Goal: Task Accomplishment & Management: Manage account settings

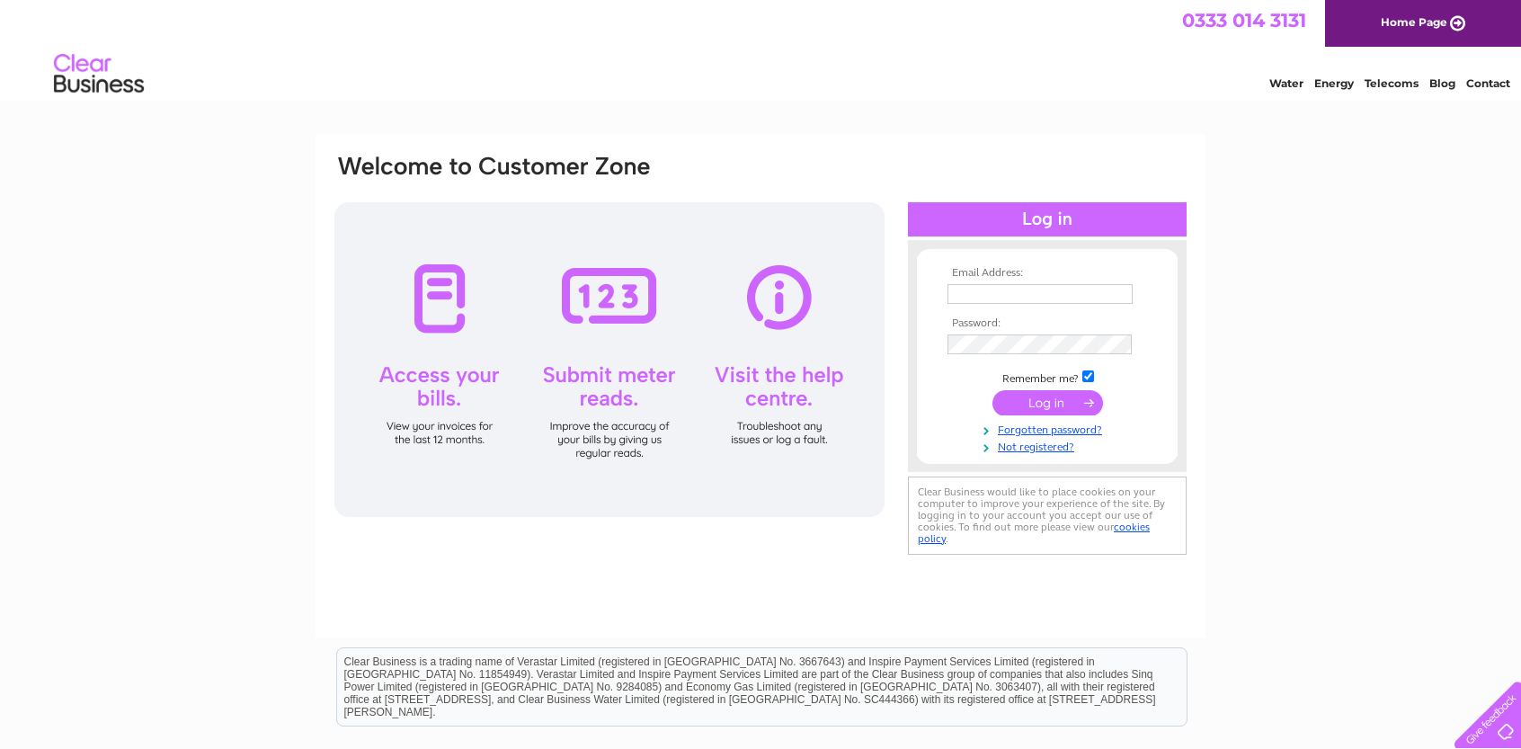
type input "hamleycottagefarm@gmail.com"
click at [1039, 399] on input "submit" at bounding box center [1047, 402] width 111 height 25
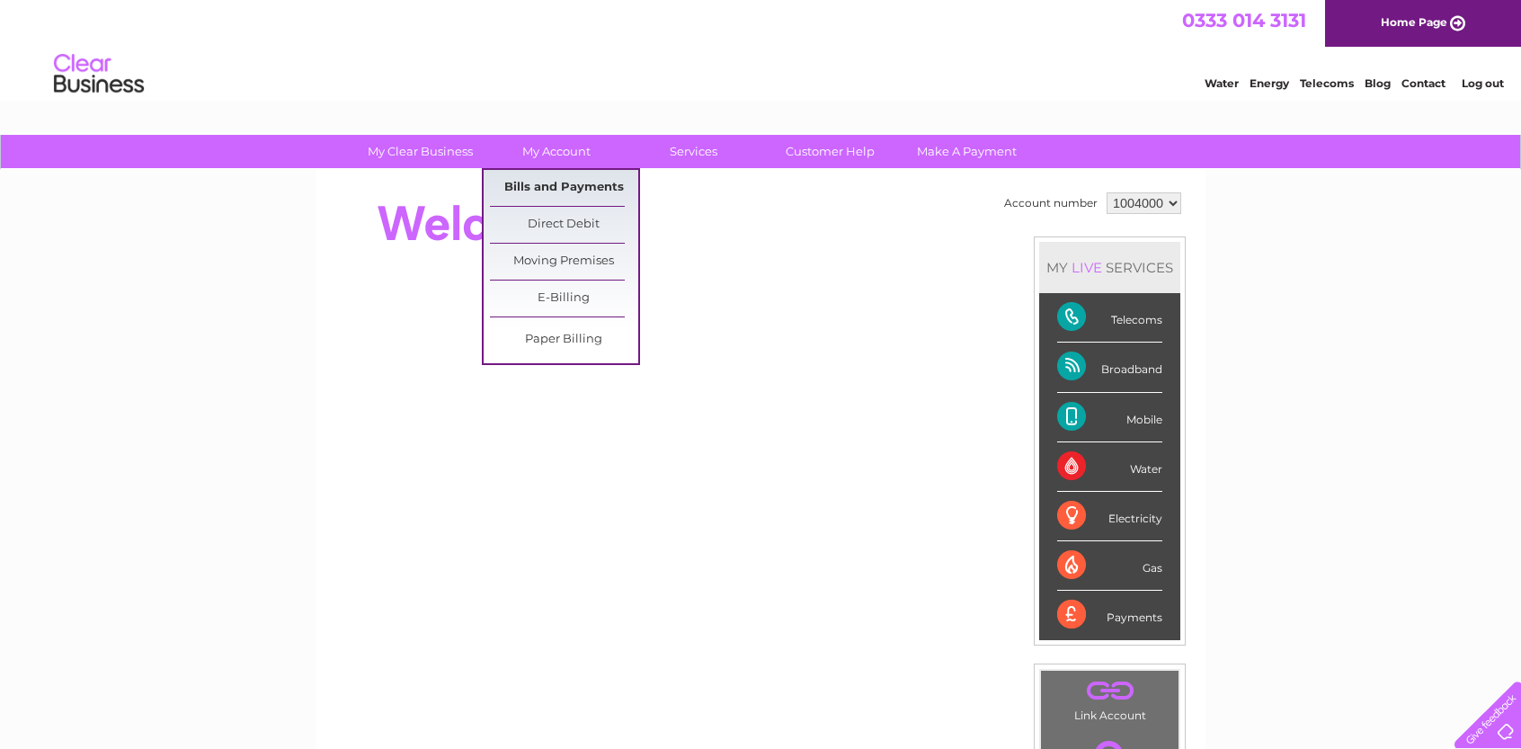
click at [557, 184] on link "Bills and Payments" at bounding box center [564, 188] width 148 height 36
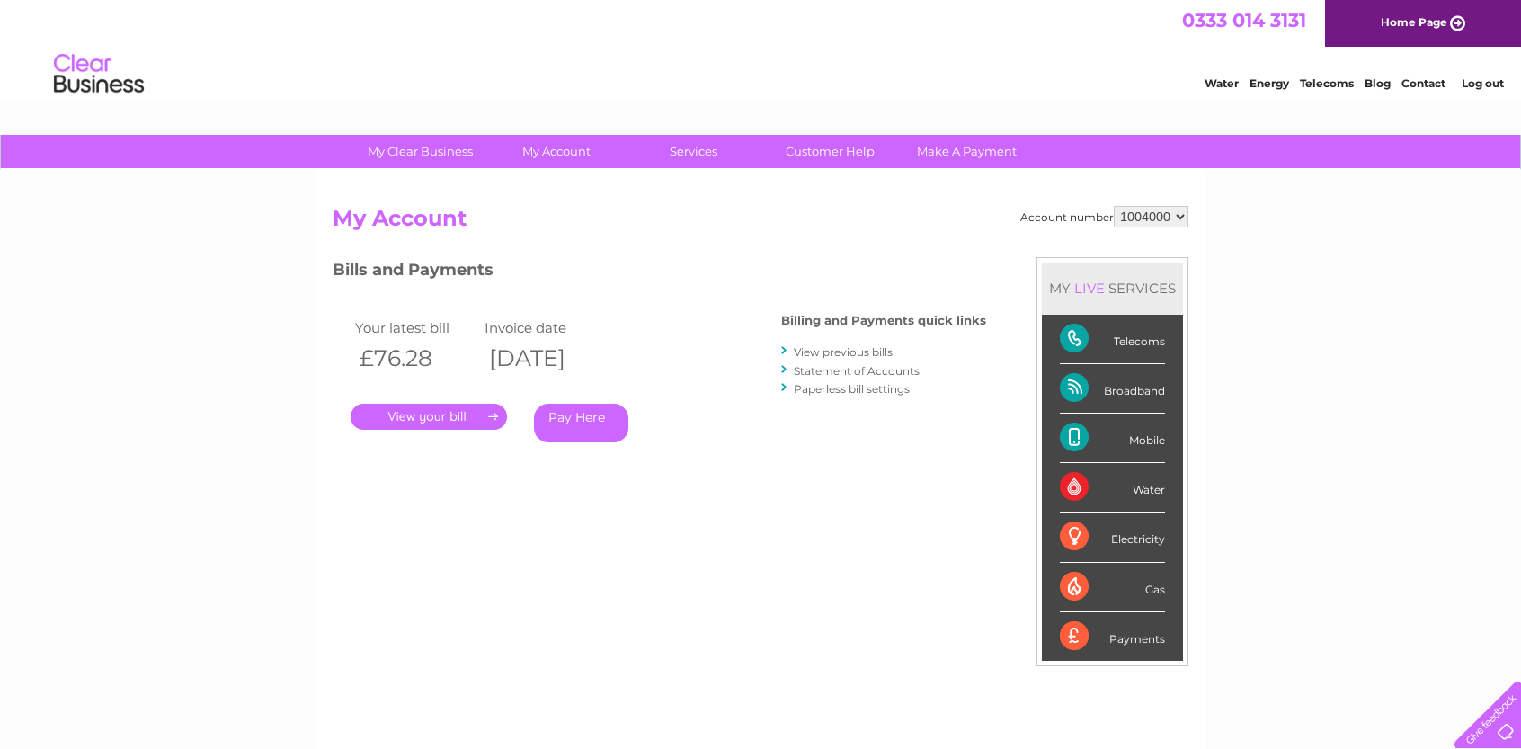
click at [435, 407] on link "." at bounding box center [429, 417] width 156 height 26
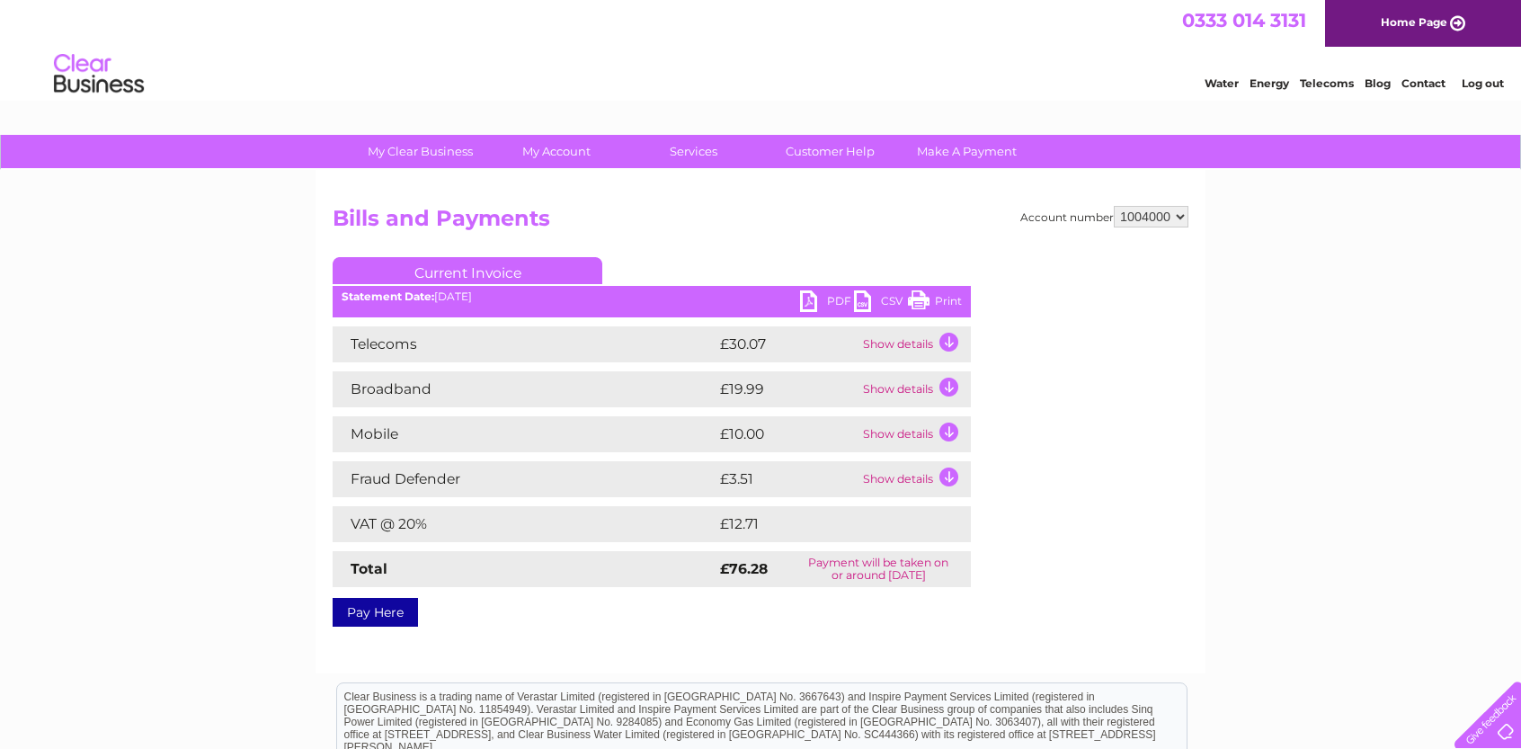
click at [945, 342] on td "Show details" at bounding box center [914, 344] width 112 height 36
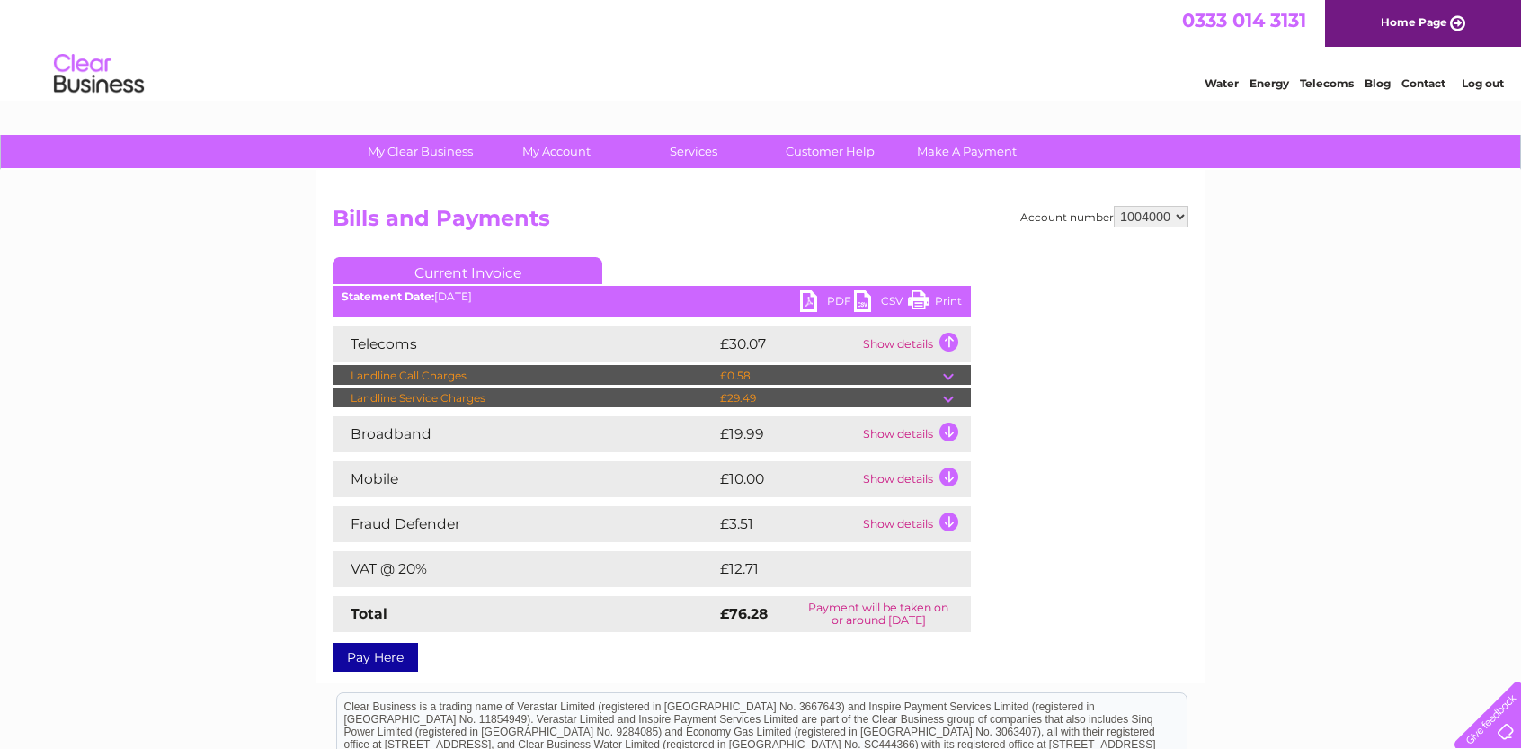
click at [953, 427] on td "Show details" at bounding box center [914, 434] width 112 height 36
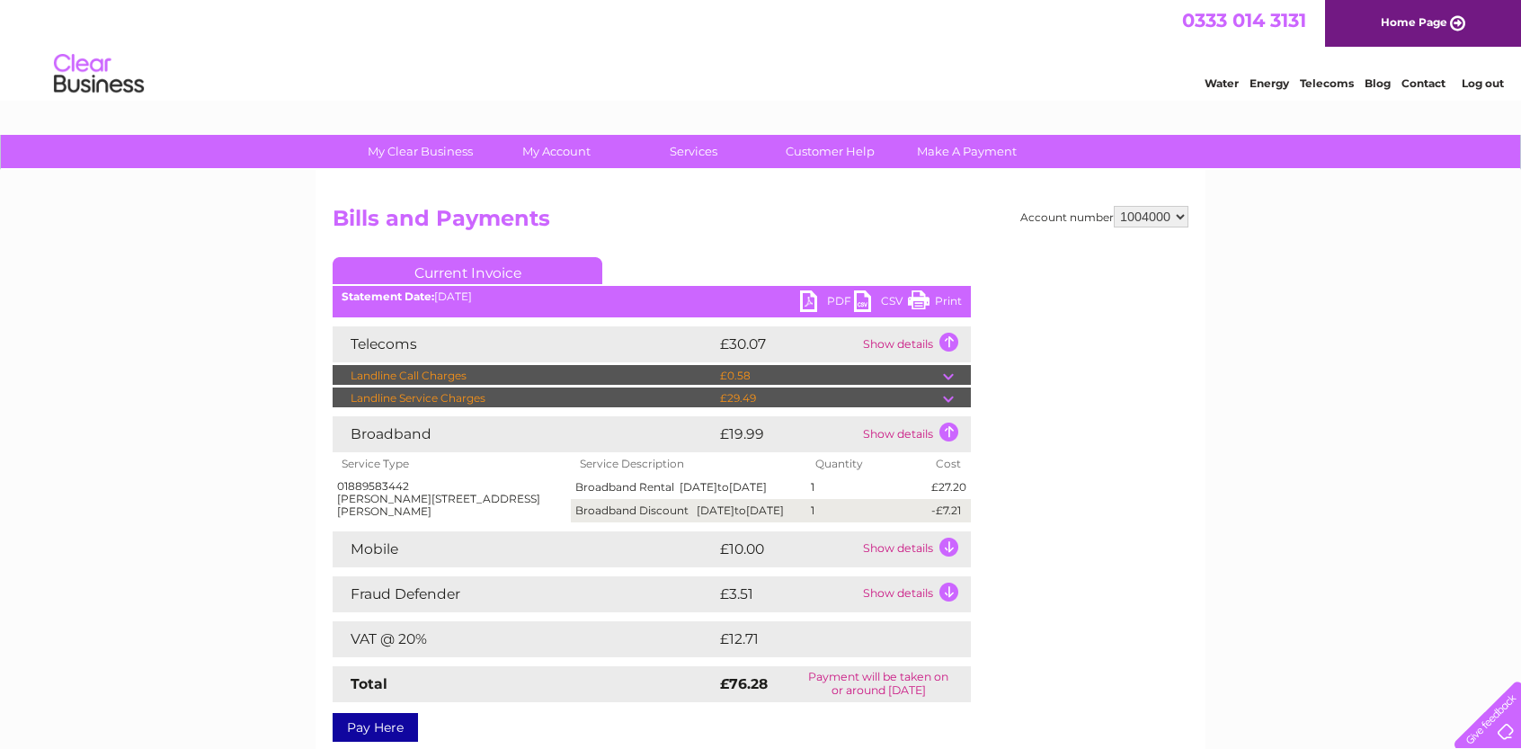
click at [950, 564] on td "Show details" at bounding box center [914, 549] width 112 height 36
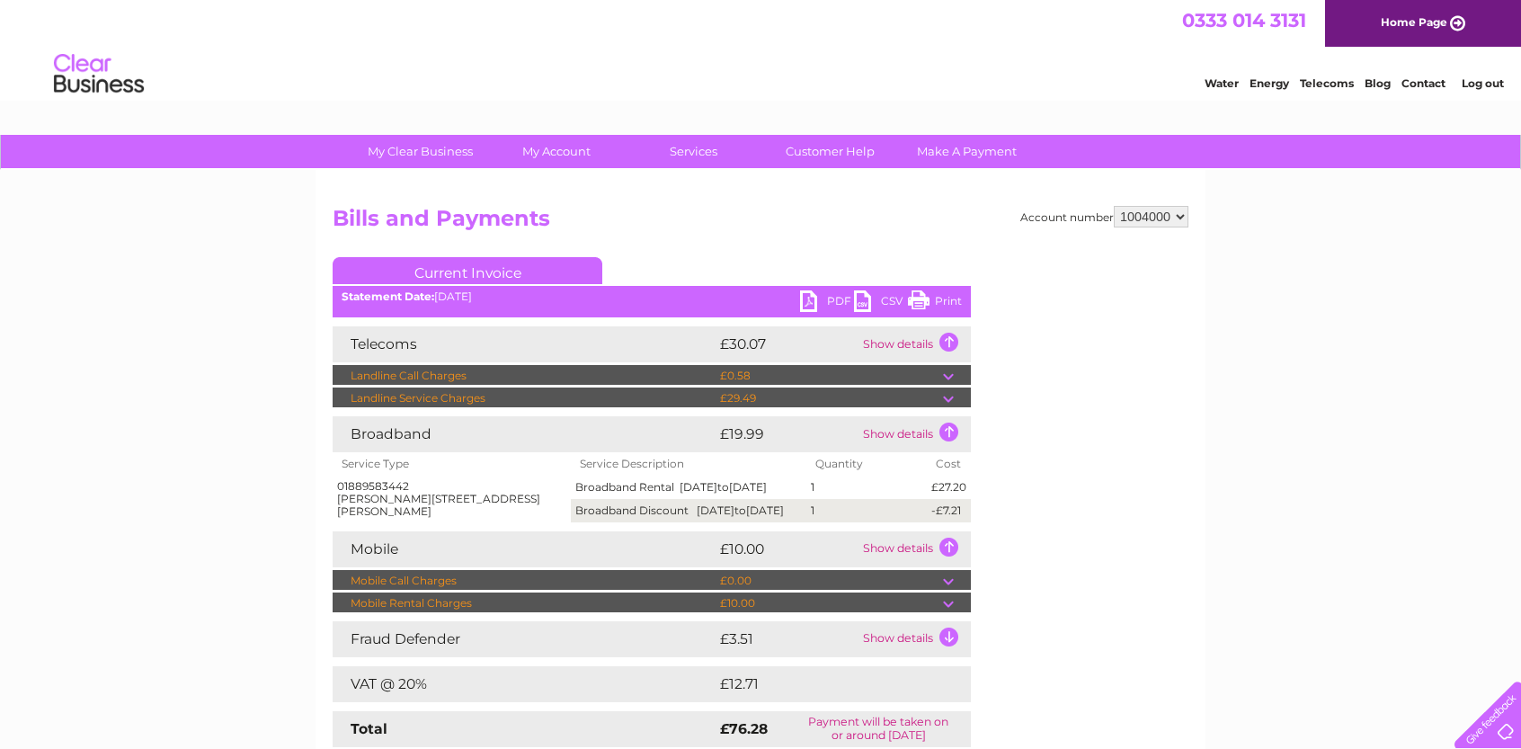
click at [948, 657] on td "Show details" at bounding box center [914, 639] width 112 height 36
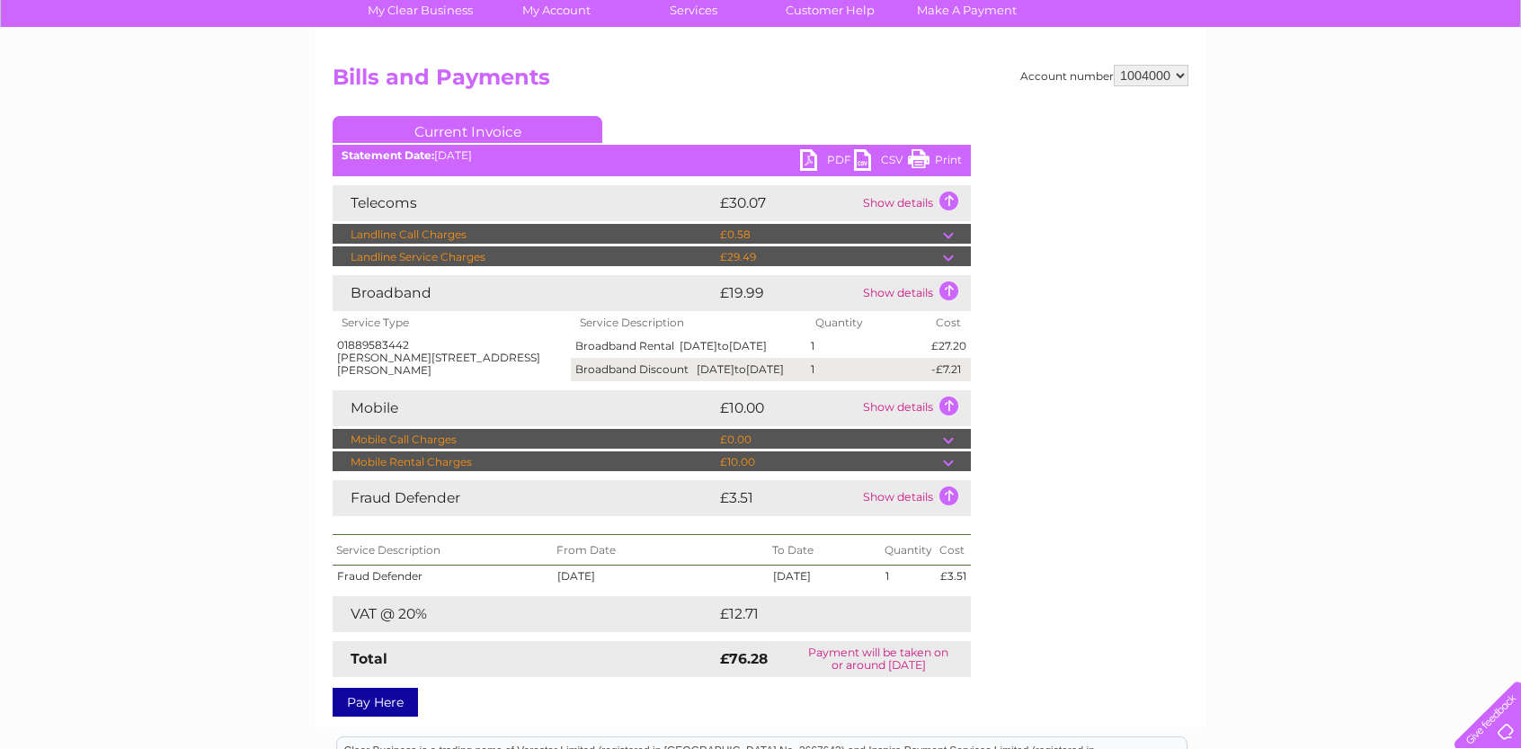
scroll to position [151, 0]
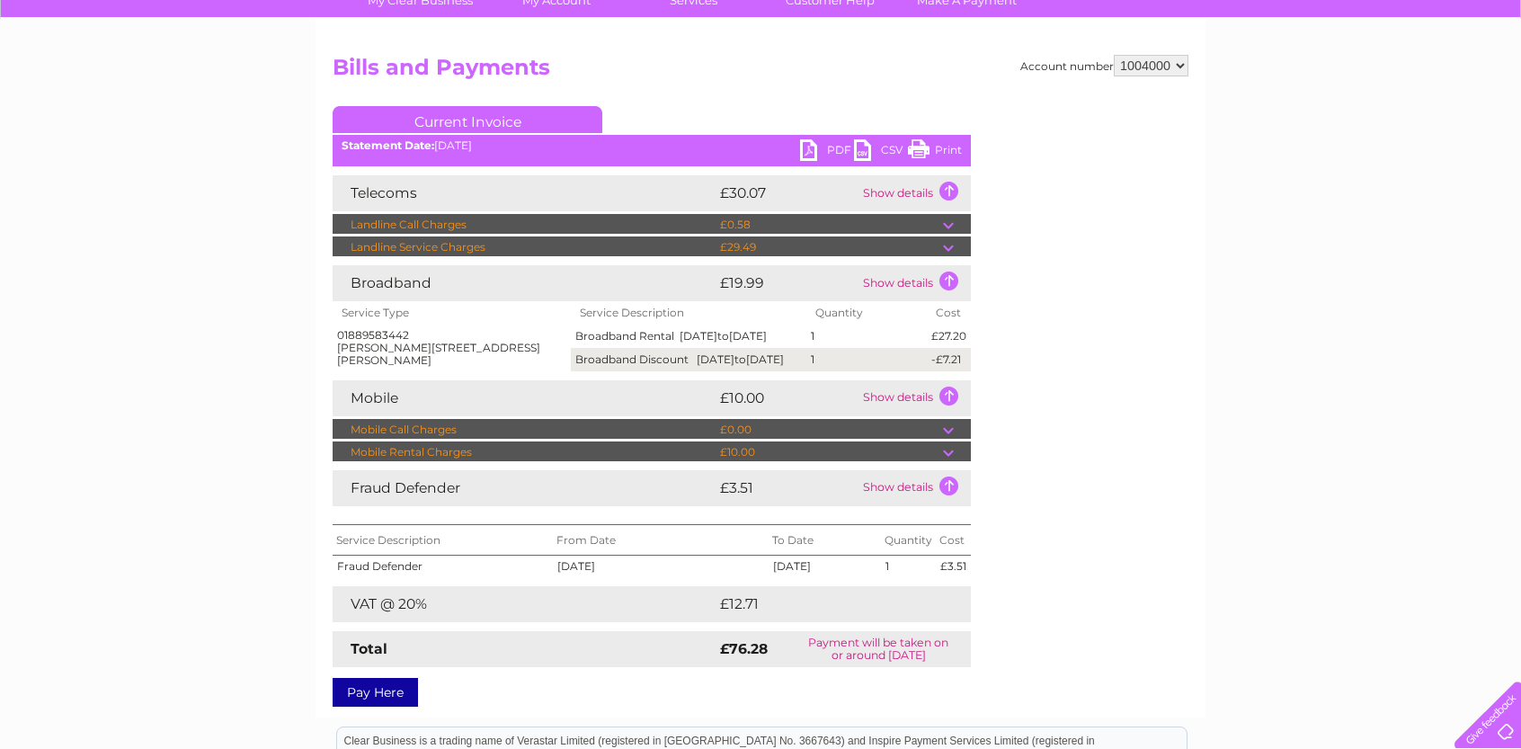
click at [915, 144] on link "Print" at bounding box center [935, 152] width 54 height 26
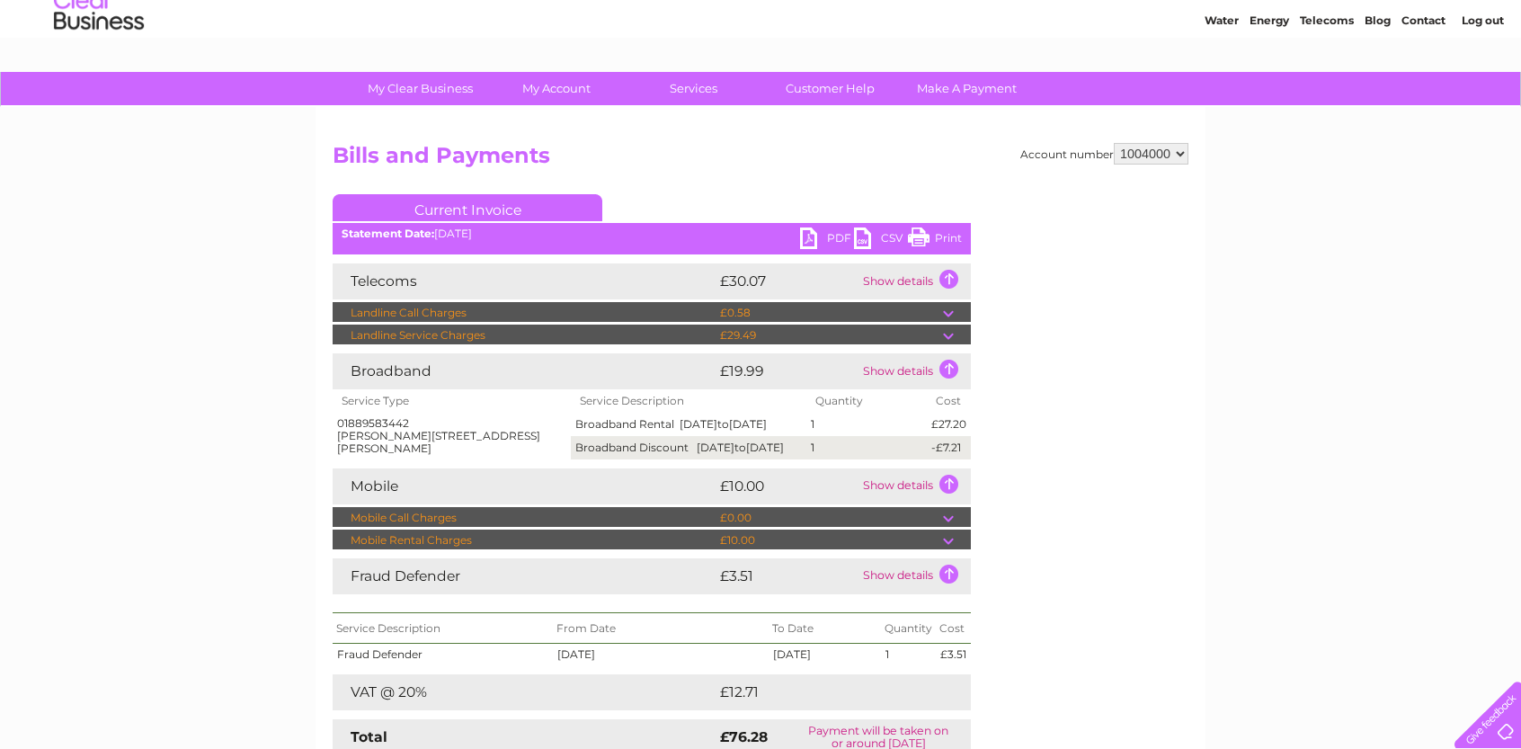
scroll to position [0, 0]
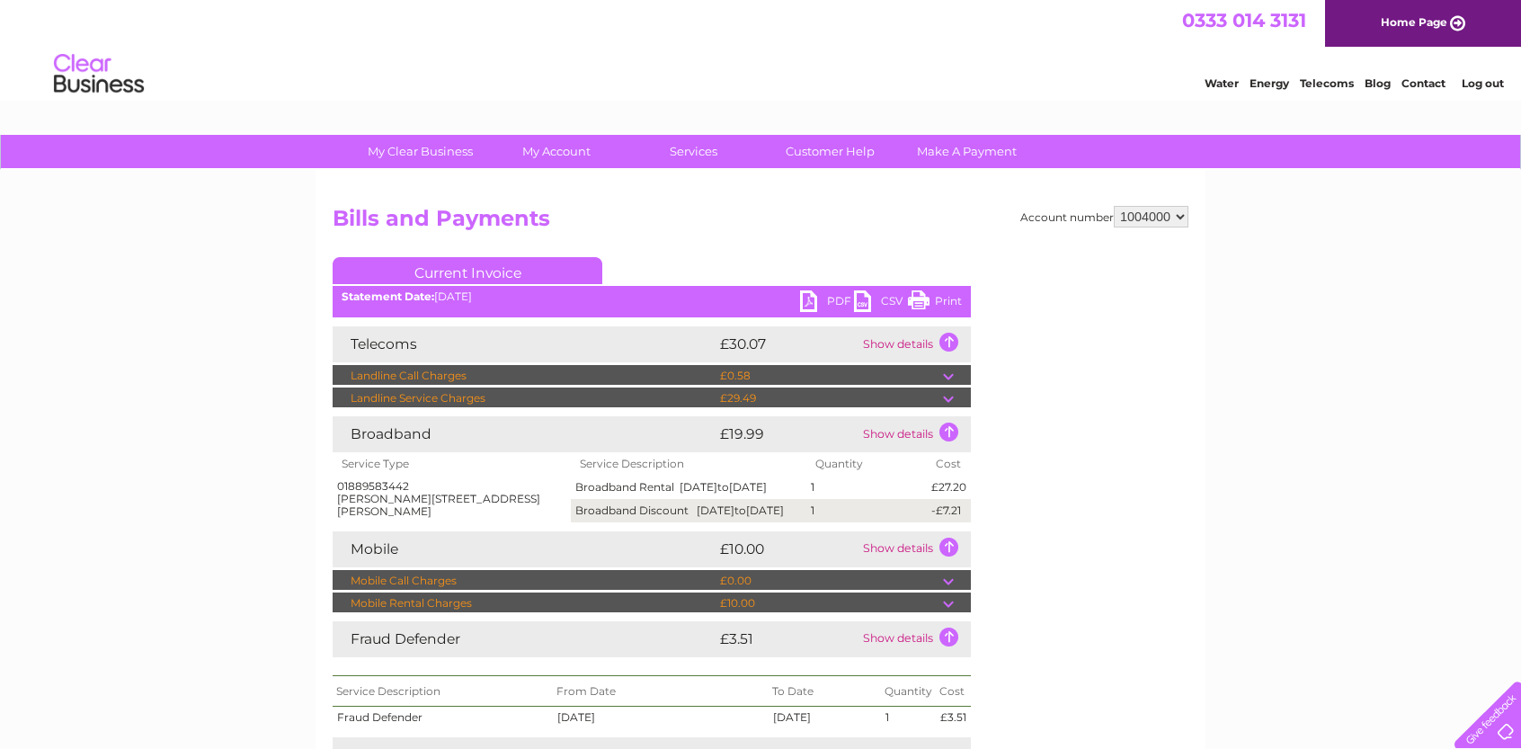
click at [1482, 82] on link "Log out" at bounding box center [1483, 82] width 42 height 13
